Goal: Transaction & Acquisition: Book appointment/travel/reservation

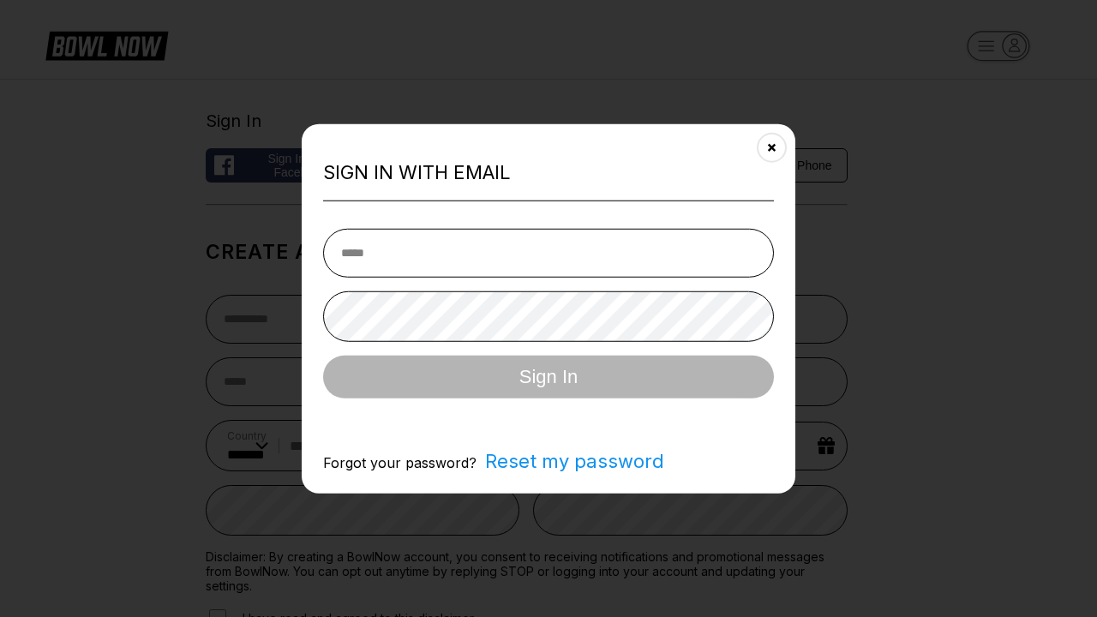
select select "**"
type input "**********"
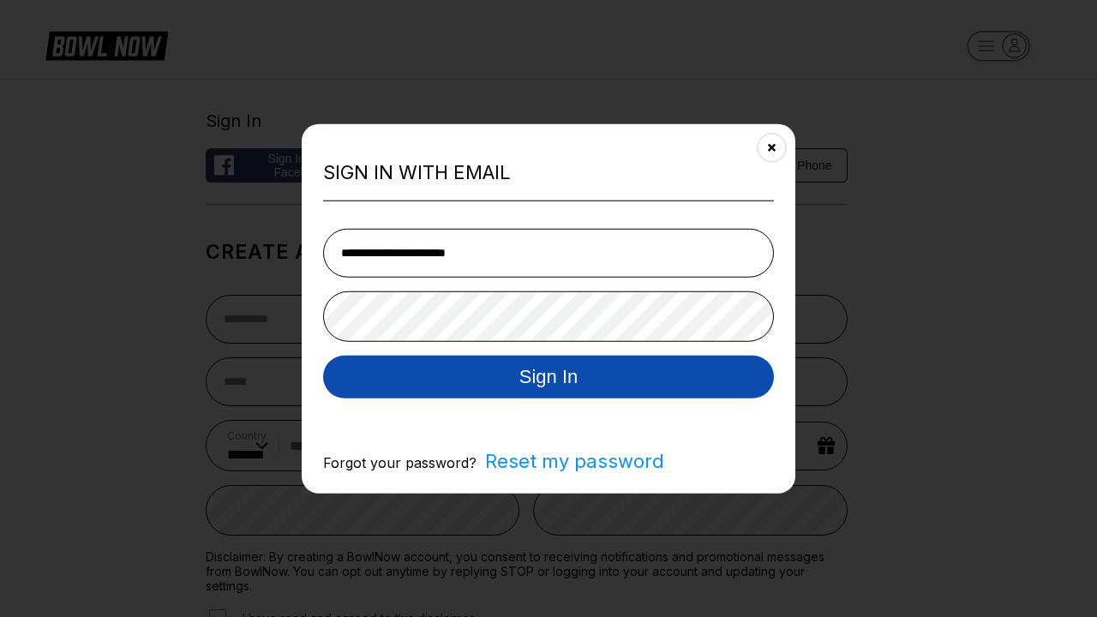
click at [549, 378] on button "Sign In" at bounding box center [548, 376] width 451 height 43
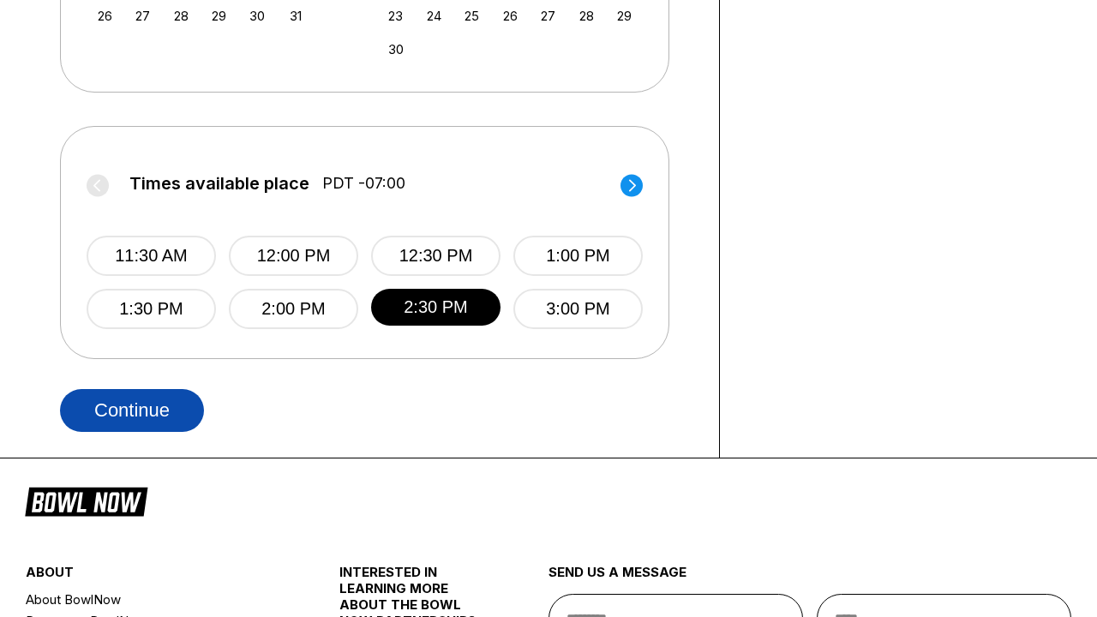
click at [132, 410] on button "Continue" at bounding box center [132, 410] width 144 height 43
